Goal: Task Accomplishment & Management: Manage account settings

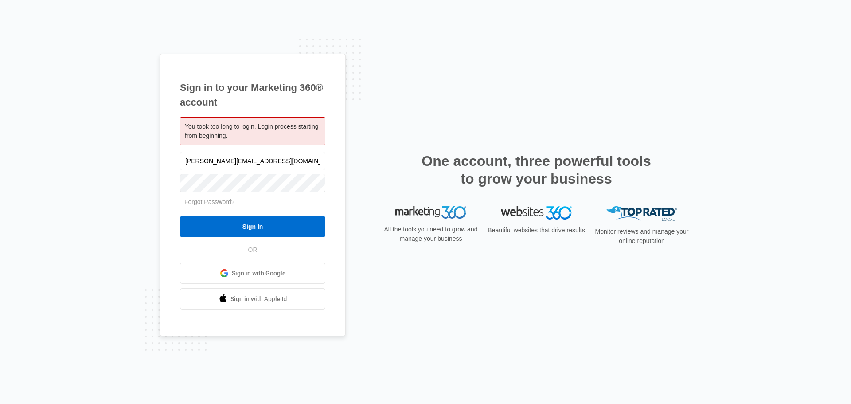
type input "[PERSON_NAME][EMAIL_ADDRESS][DOMAIN_NAME]"
click at [180, 216] on input "Sign In" at bounding box center [252, 226] width 145 height 21
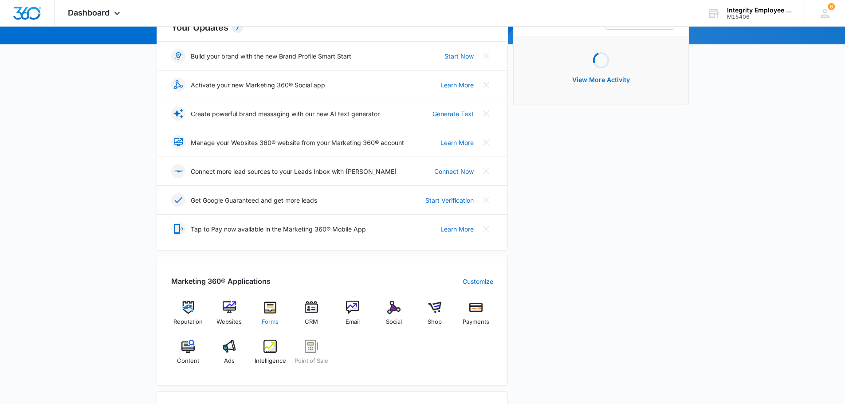
scroll to position [222, 0]
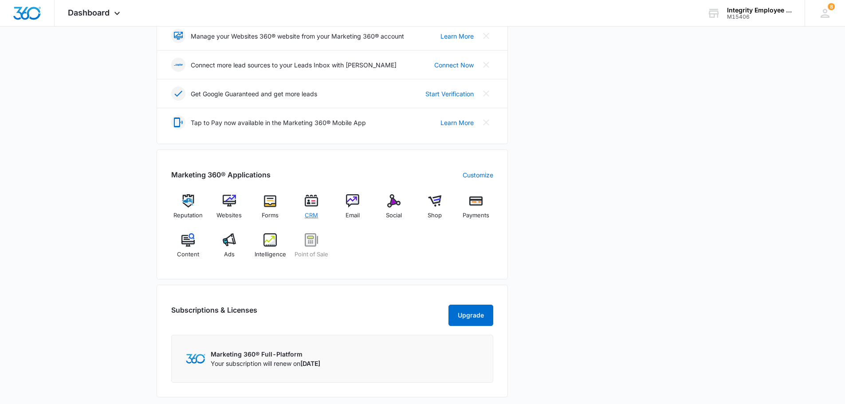
click at [306, 208] on div "CRM" at bounding box center [311, 209] width 34 height 31
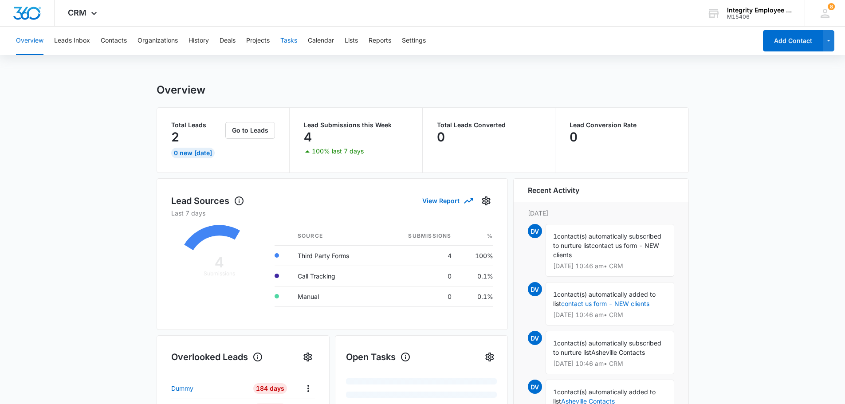
click at [290, 36] on button "Tasks" at bounding box center [288, 41] width 17 height 28
